Goal: Task Accomplishment & Management: Complete application form

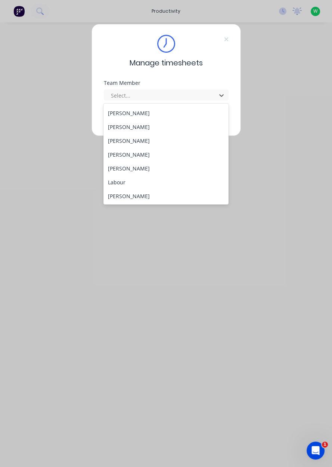
click at [135, 168] on div "[PERSON_NAME]" at bounding box center [166, 168] width 125 height 14
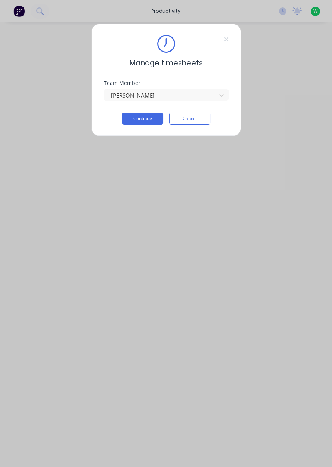
click at [144, 120] on button "Continue" at bounding box center [142, 119] width 41 height 12
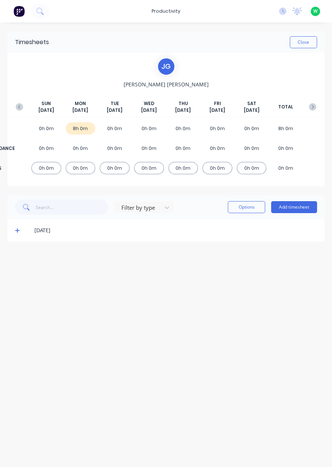
click at [293, 209] on button "Add timesheet" at bounding box center [294, 207] width 46 height 12
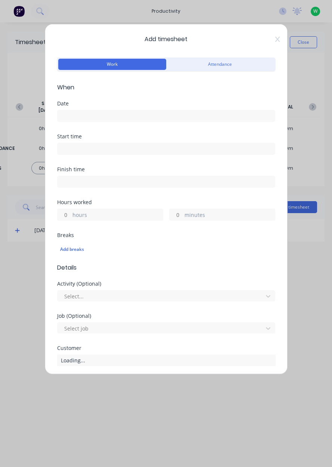
click at [114, 112] on input at bounding box center [167, 115] width 218 height 11
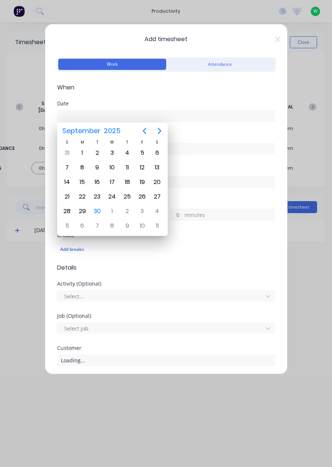
click at [99, 213] on div "30" at bounding box center [97, 211] width 11 height 11
type input "[DATE]"
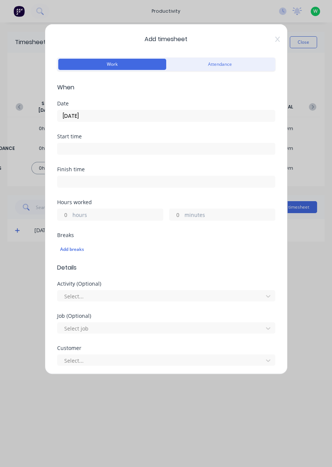
click at [98, 213] on label "hours" at bounding box center [118, 215] width 90 height 9
click at [71, 213] on input "hours" at bounding box center [64, 214] width 13 height 11
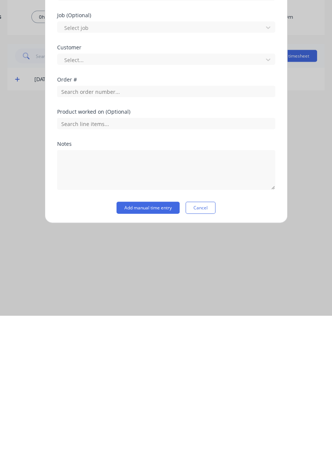
scroll to position [124, 0]
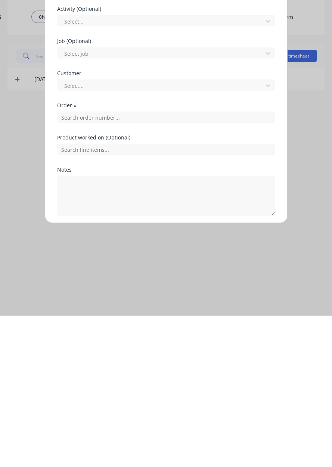
type input "8"
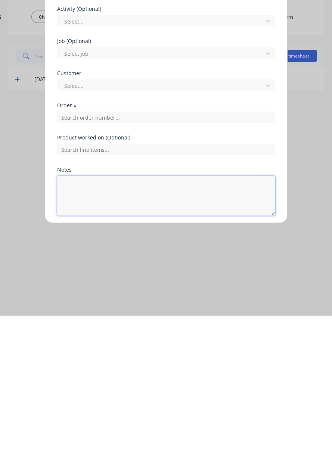
click at [117, 341] on textarea at bounding box center [166, 347] width 218 height 40
type textarea "Dendrobium drop off, tahmoor pickup, local pickup"
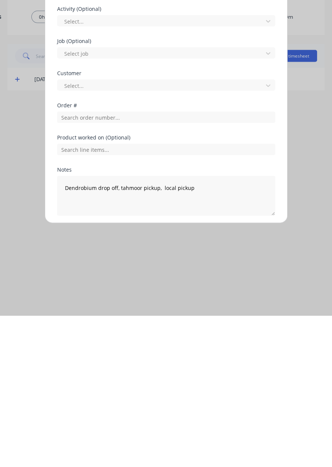
click at [145, 386] on button "Add manual time entry" at bounding box center [148, 385] width 63 height 12
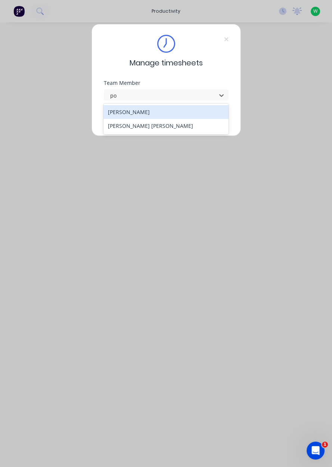
click at [186, 131] on div "[PERSON_NAME] [PERSON_NAME]" at bounding box center [166, 126] width 125 height 14
type input "po"
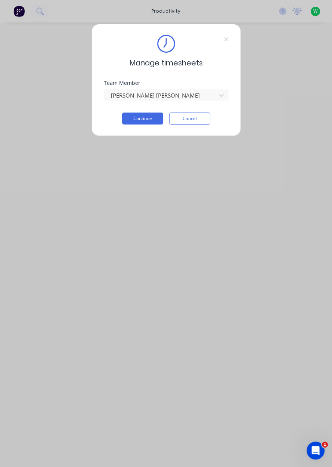
click at [146, 120] on button "Continue" at bounding box center [142, 119] width 41 height 12
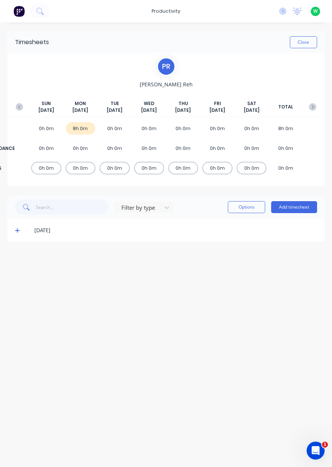
click at [296, 221] on div "[DATE]" at bounding box center [165, 230] width 317 height 22
click at [301, 207] on button "Add timesheet" at bounding box center [294, 207] width 46 height 12
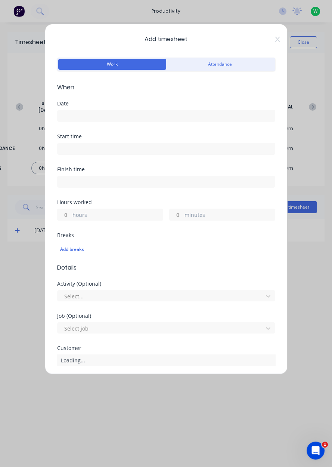
click at [215, 112] on input at bounding box center [167, 115] width 218 height 11
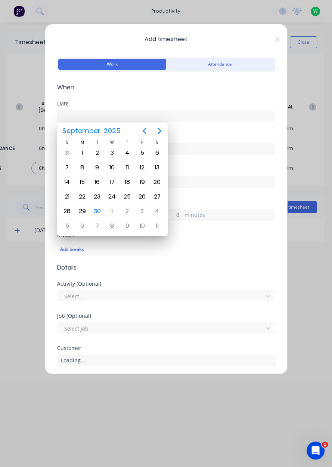
click at [96, 211] on div "30" at bounding box center [97, 211] width 11 height 11
type input "[DATE]"
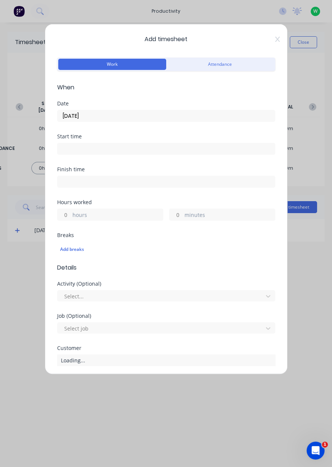
click at [101, 217] on label "hours" at bounding box center [118, 215] width 90 height 9
click at [71, 217] on input "hours" at bounding box center [64, 214] width 13 height 11
type input "8"
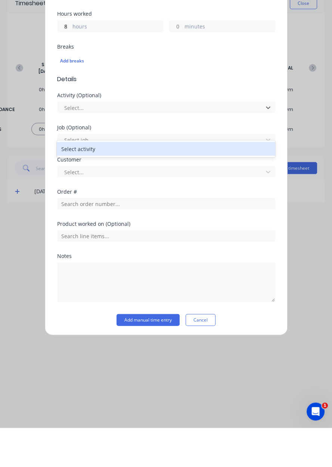
scroll to position [124, 0]
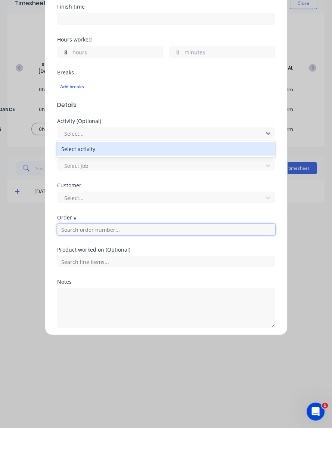
click at [197, 270] on input "text" at bounding box center [166, 268] width 218 height 11
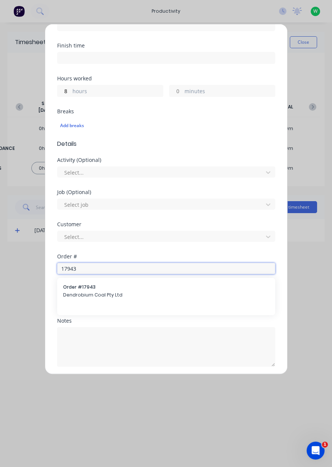
type input "17943"
click at [119, 293] on span "Dendrobium Coal Pty Ltd" at bounding box center [166, 295] width 206 height 7
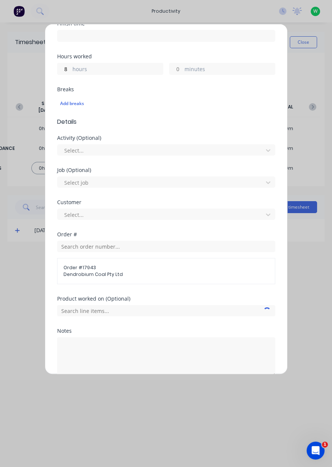
scroll to position [155, 0]
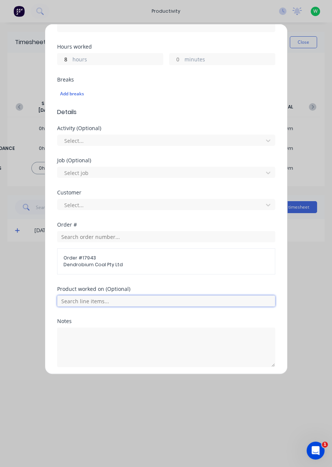
click at [201, 302] on input "text" at bounding box center [166, 300] width 218 height 11
click at [192, 305] on input "text" at bounding box center [166, 300] width 218 height 11
click at [111, 335] on span "AFC Pan Overhaul" at bounding box center [172, 338] width 194 height 7
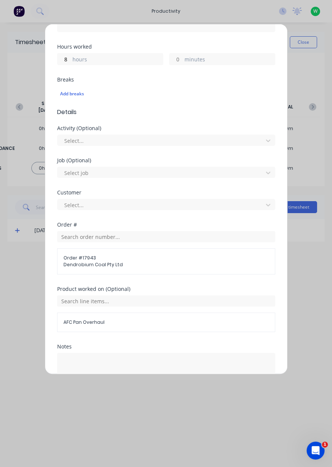
scroll to position [181, 0]
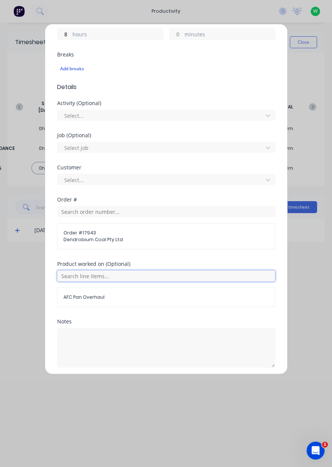
click at [190, 271] on input "text" at bounding box center [166, 275] width 218 height 11
click at [106, 313] on span "AFC Pan Overhaul" at bounding box center [172, 313] width 194 height 7
click at [166, 382] on button "Add manual time entry" at bounding box center [148, 385] width 63 height 12
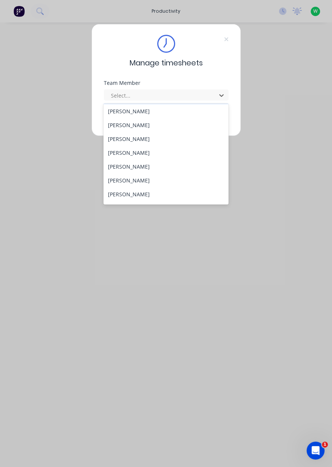
scroll to position [13, 0]
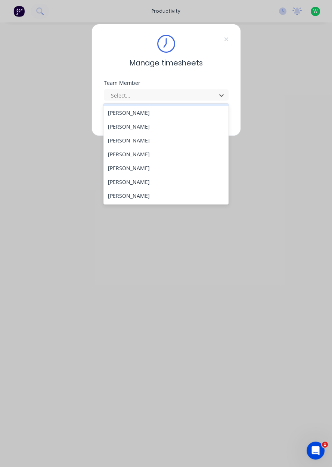
click at [116, 128] on div "[PERSON_NAME]" at bounding box center [166, 127] width 125 height 14
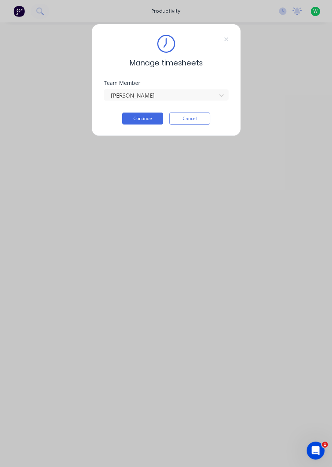
click at [139, 118] on button "Continue" at bounding box center [142, 119] width 41 height 12
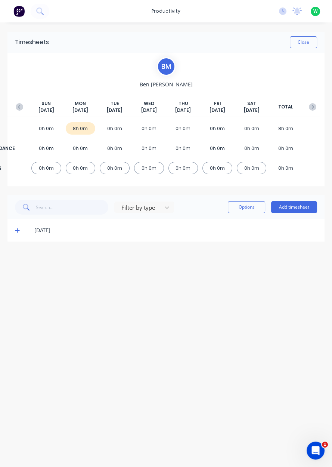
click at [292, 205] on button "Add timesheet" at bounding box center [294, 207] width 46 height 12
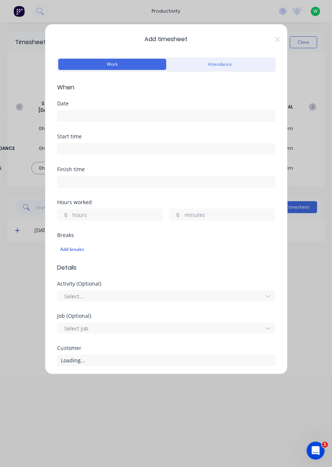
click at [77, 113] on input at bounding box center [167, 115] width 218 height 11
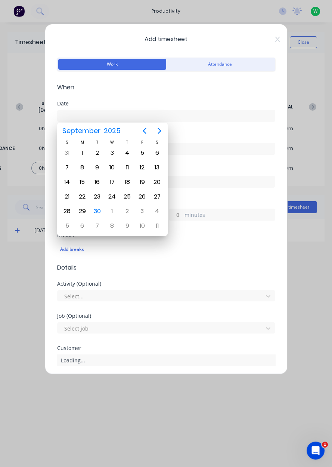
click at [95, 206] on div "30" at bounding box center [97, 211] width 11 height 11
type input "[DATE]"
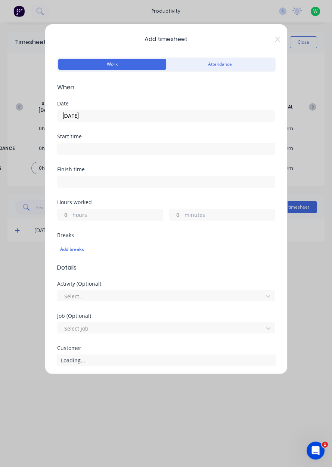
click at [68, 216] on input "hours" at bounding box center [64, 214] width 13 height 11
click at [198, 216] on label "minutes" at bounding box center [230, 215] width 90 height 9
click at [183, 216] on input "minutes" at bounding box center [176, 214] width 13 height 11
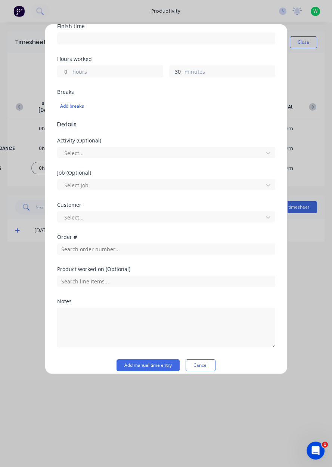
scroll to position [144, 0]
type input "30"
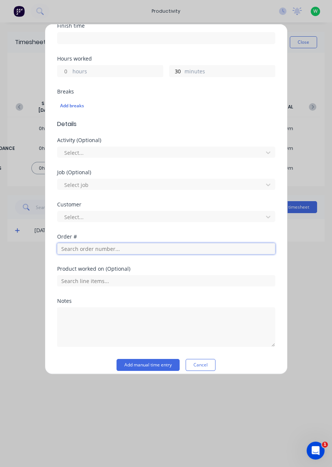
click at [77, 249] on input "text" at bounding box center [166, 248] width 218 height 11
type input "17483"
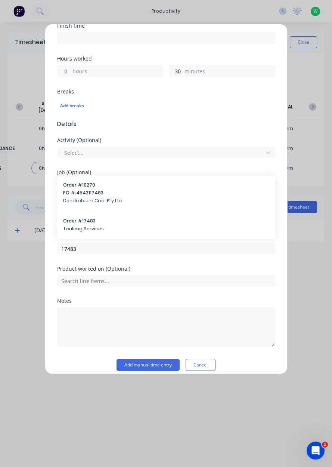
click at [105, 224] on div "Order # 17483 Touleng Services" at bounding box center [166, 226] width 206 height 16
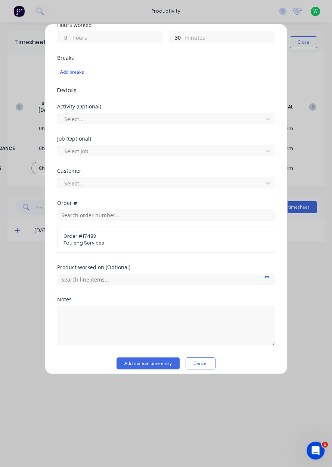
scroll to position [181, 0]
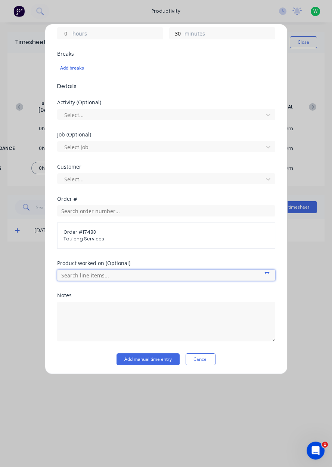
click at [127, 272] on input "text" at bounding box center [166, 274] width 218 height 11
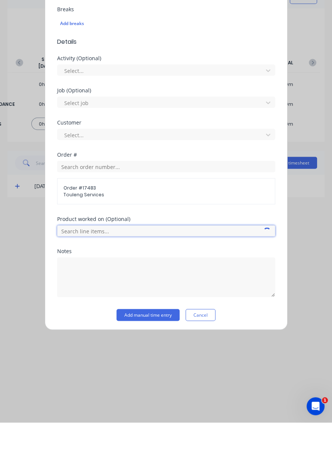
scroll to position [155, 0]
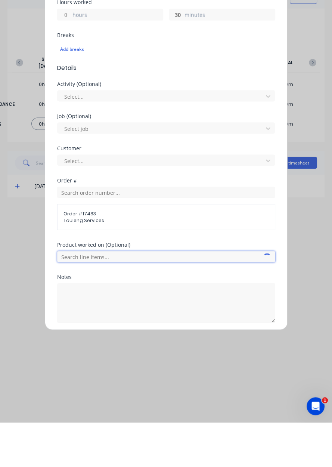
click at [179, 301] on input "text" at bounding box center [166, 300] width 218 height 11
click at [315, 262] on div "Add timesheet Work Attendance When Date [DATE] Start time Finish time Hours wor…" at bounding box center [166, 233] width 332 height 467
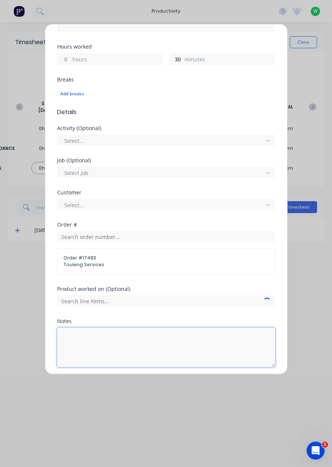
click at [177, 336] on textarea at bounding box center [166, 347] width 218 height 40
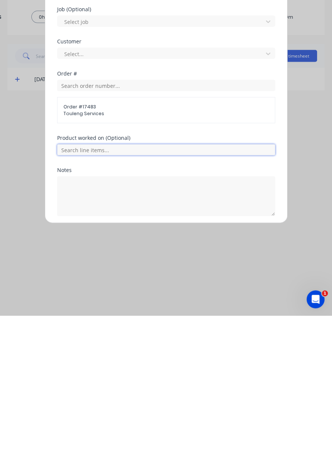
click at [221, 301] on input "text" at bounding box center [166, 300] width 218 height 11
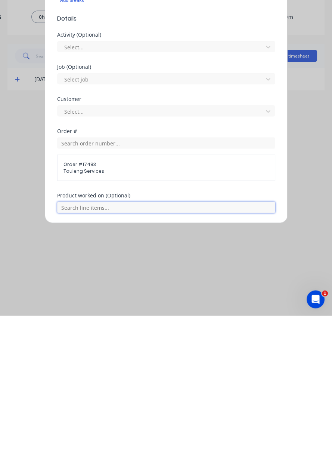
scroll to position [96, 0]
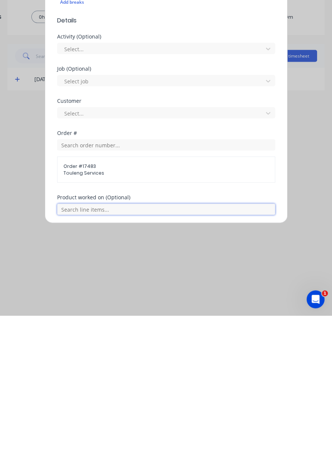
click at [171, 359] on input "text" at bounding box center [166, 360] width 218 height 11
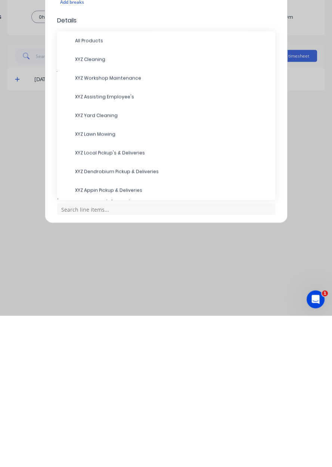
click at [113, 268] on span "XYZ Yard Cleaning" at bounding box center [172, 267] width 194 height 7
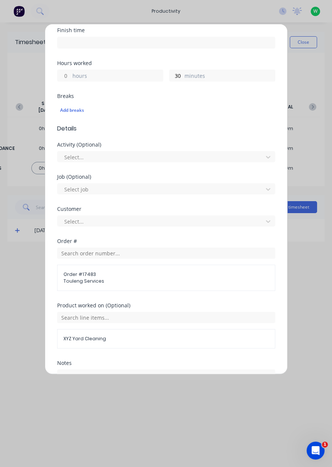
scroll to position [181, 0]
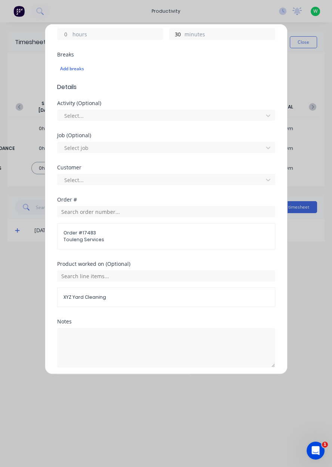
click at [140, 385] on button "Add manual time entry" at bounding box center [148, 385] width 63 height 12
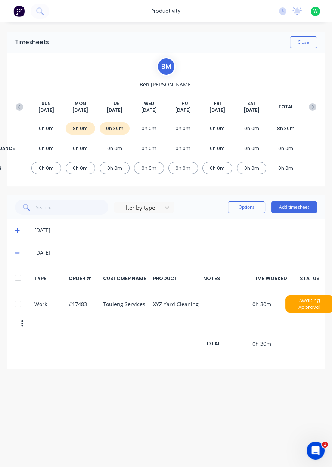
click at [292, 208] on button "Add timesheet" at bounding box center [294, 207] width 46 height 12
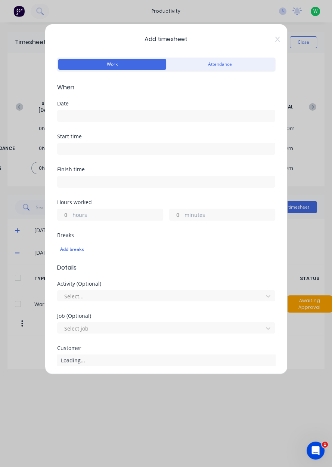
click at [66, 117] on input at bounding box center [167, 115] width 218 height 11
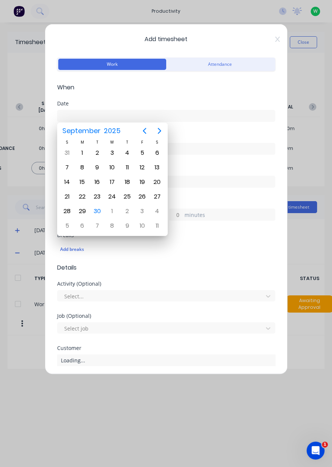
click at [97, 210] on div "30" at bounding box center [97, 211] width 11 height 11
type input "[DATE]"
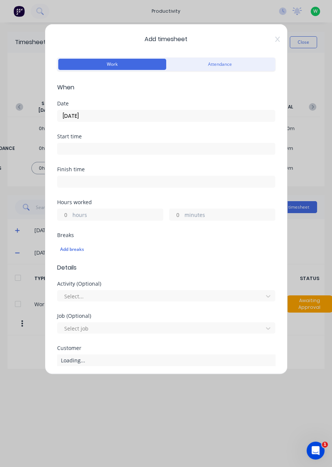
click at [74, 212] on label "hours" at bounding box center [118, 215] width 90 height 9
click at [71, 212] on input "hours" at bounding box center [64, 214] width 13 height 11
type input "7.5"
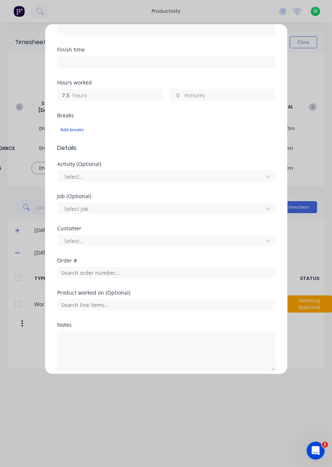
scroll to position [124, 0]
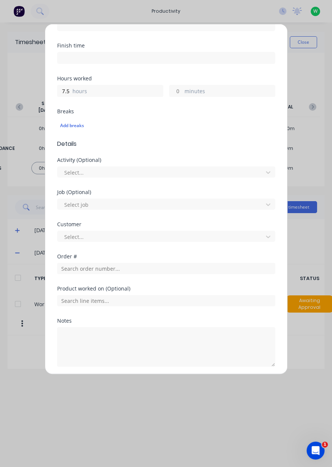
click at [64, 235] on input "text" at bounding box center [64, 237] width 1 height 8
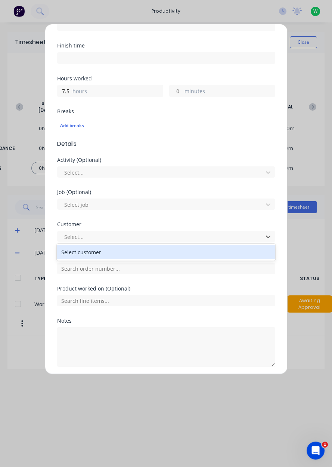
click at [69, 282] on div "Order #" at bounding box center [166, 270] width 218 height 32
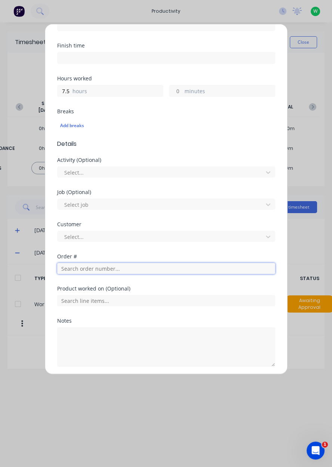
click at [68, 266] on input "text" at bounding box center [166, 268] width 218 height 11
type input "19102"
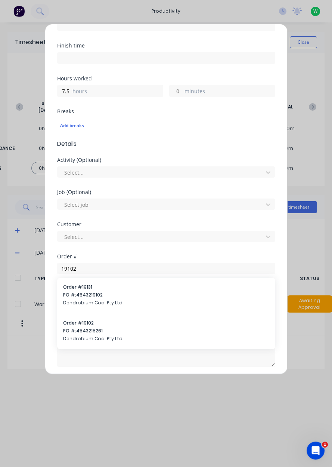
click at [81, 329] on span "PO #: 4543215261" at bounding box center [166, 330] width 206 height 7
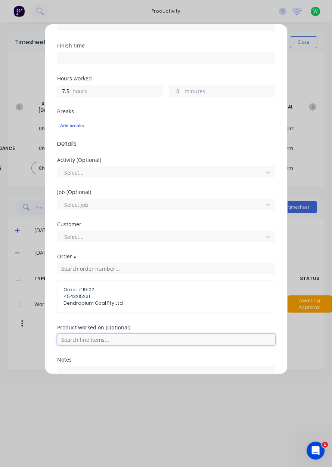
click at [76, 334] on input "text" at bounding box center [166, 339] width 218 height 11
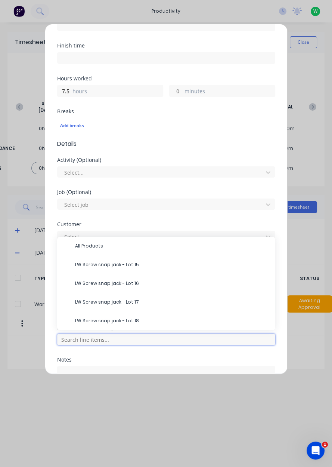
scroll to position [155, 0]
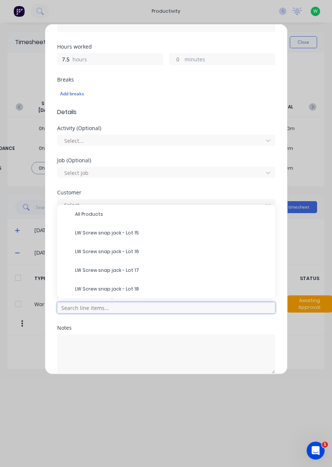
click at [71, 305] on input "text" at bounding box center [166, 307] width 218 height 11
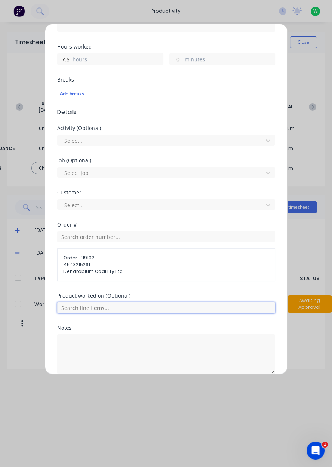
click at [74, 305] on input "text" at bounding box center [166, 307] width 218 height 11
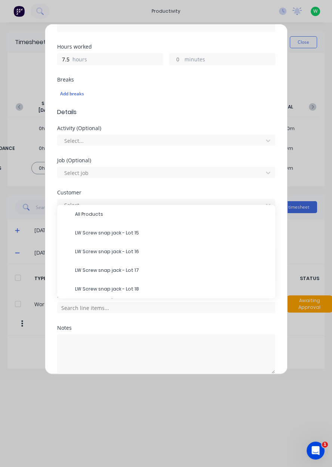
click at [75, 289] on span "LW Screw snap jack - Lot 18" at bounding box center [172, 289] width 194 height 7
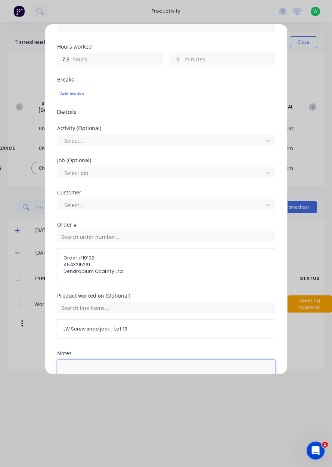
click at [77, 370] on textarea at bounding box center [166, 380] width 218 height 40
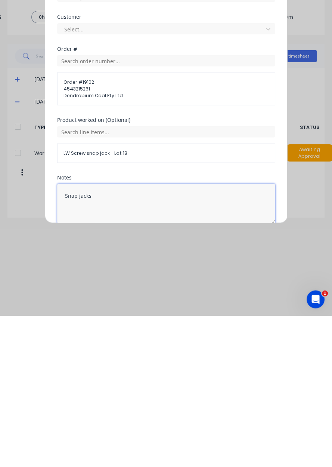
scroll to position [188, 0]
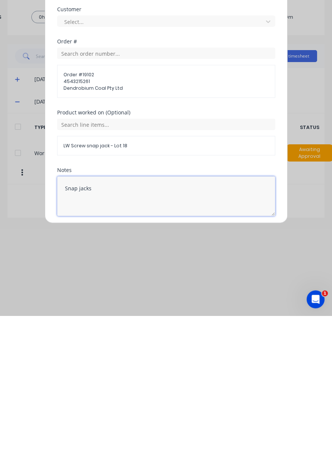
type textarea "Snap jacks"
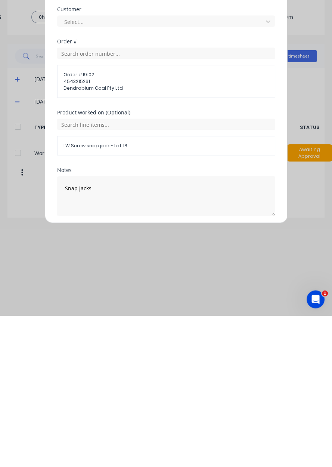
click at [142, 389] on button "Add manual time entry" at bounding box center [148, 385] width 63 height 12
